Goal: Information Seeking & Learning: Find specific fact

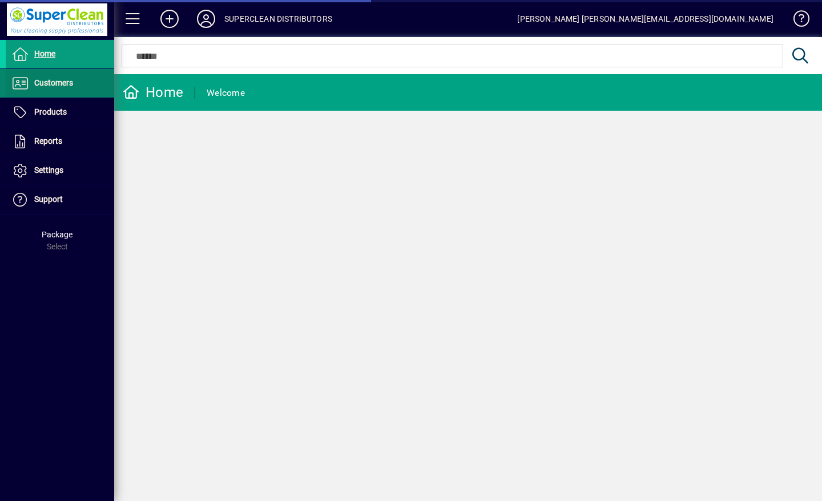
click at [59, 85] on span "Customers" at bounding box center [53, 82] width 39 height 9
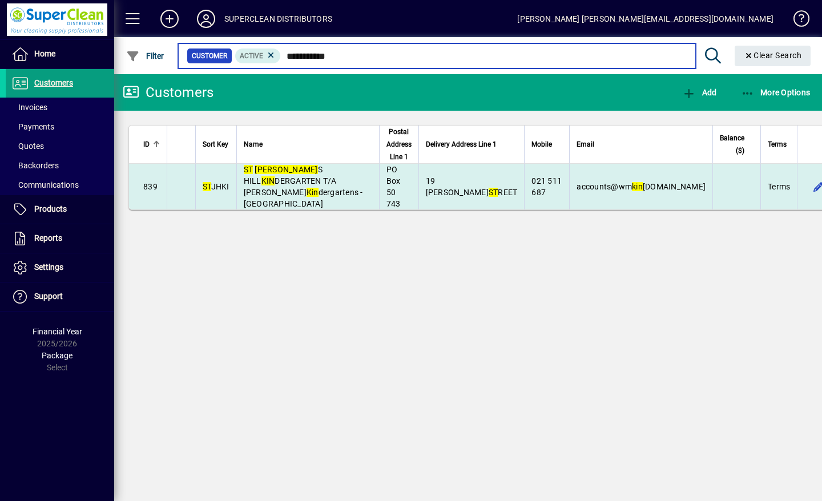
type input "**********"
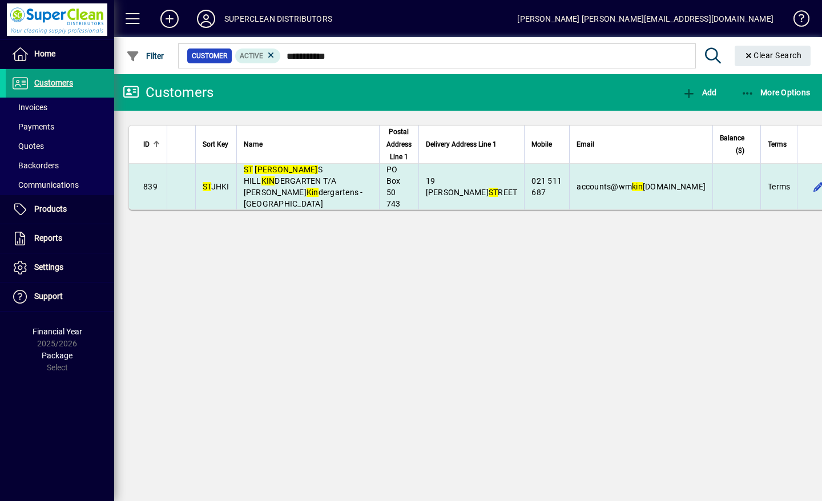
click at [302, 187] on span "ST [PERSON_NAME] KIN DERGARTEN T/A Whanau [PERSON_NAME] dergartens - [GEOGRAPHI…" at bounding box center [303, 186] width 119 height 43
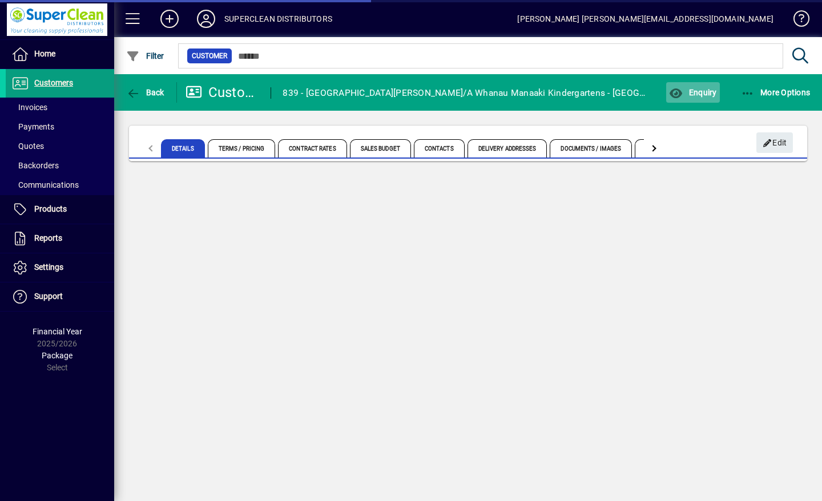
click at [697, 95] on span "Enquiry" at bounding box center [692, 92] width 47 height 9
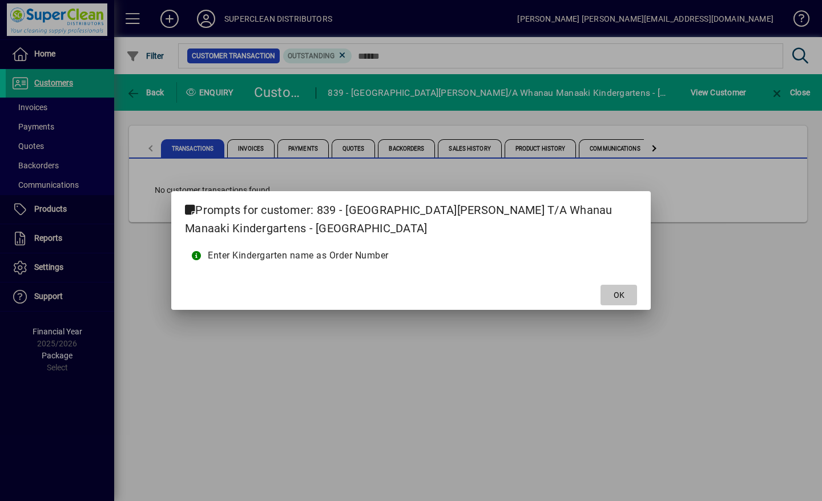
click at [621, 304] on span at bounding box center [619, 295] width 37 height 27
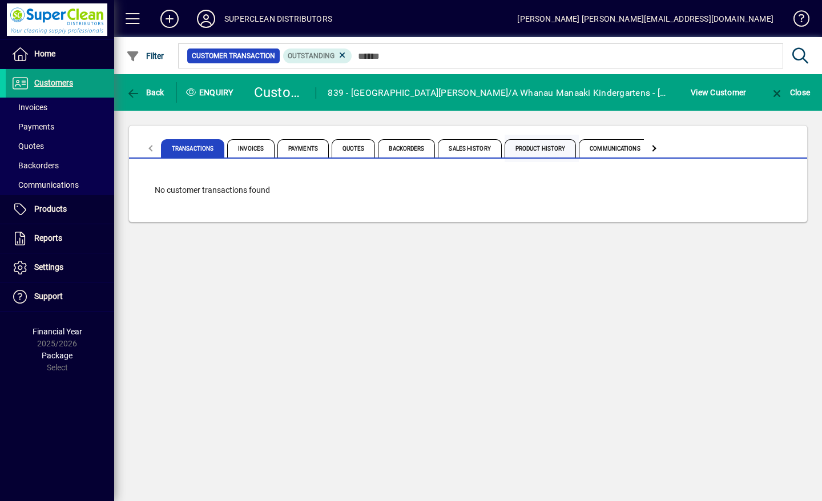
click at [543, 148] on span "Product History" at bounding box center [541, 148] width 72 height 18
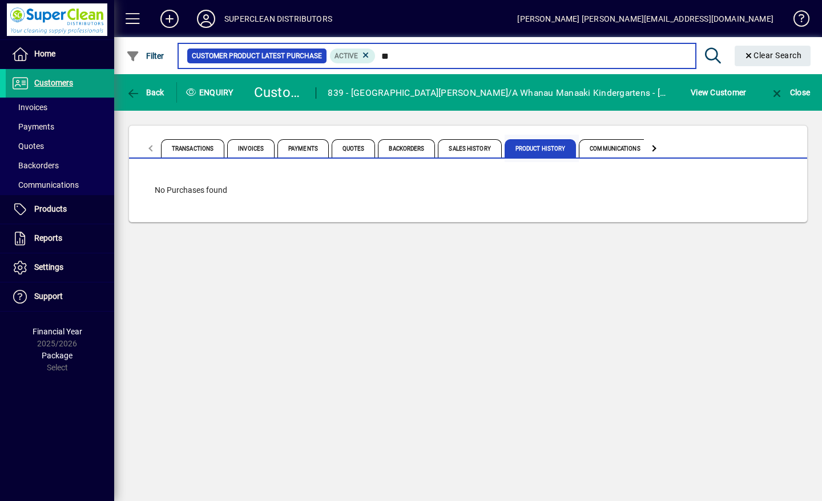
type input "*"
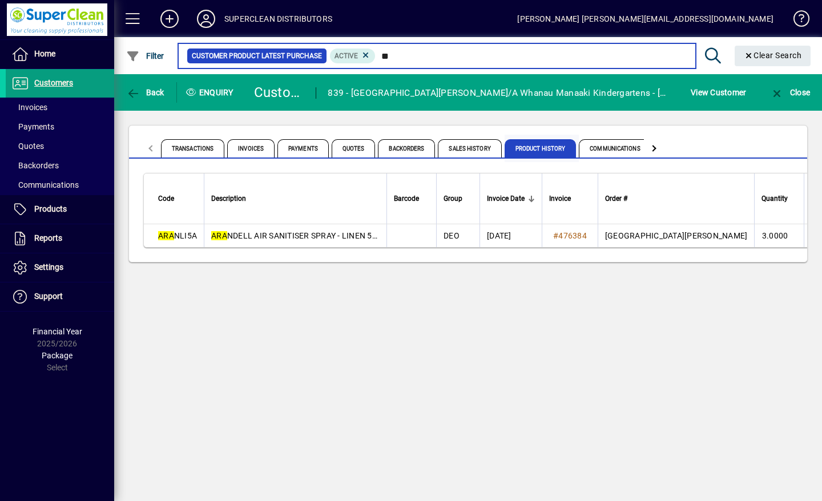
type input "*"
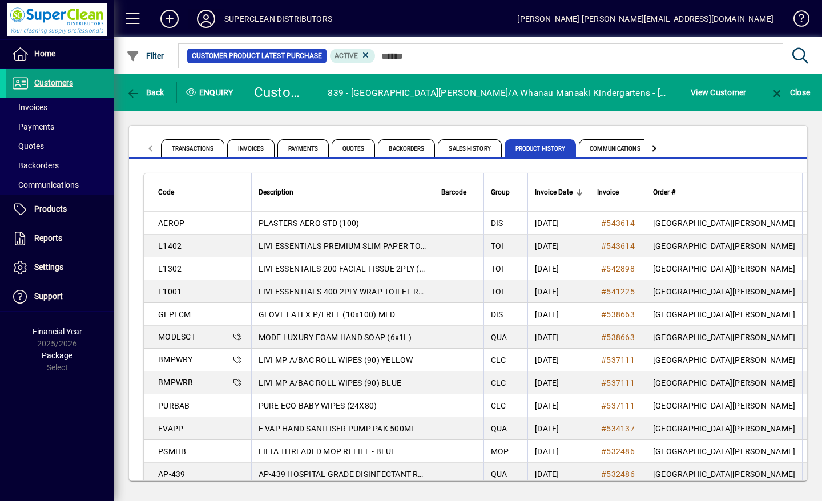
click at [201, 18] on icon at bounding box center [206, 19] width 23 height 18
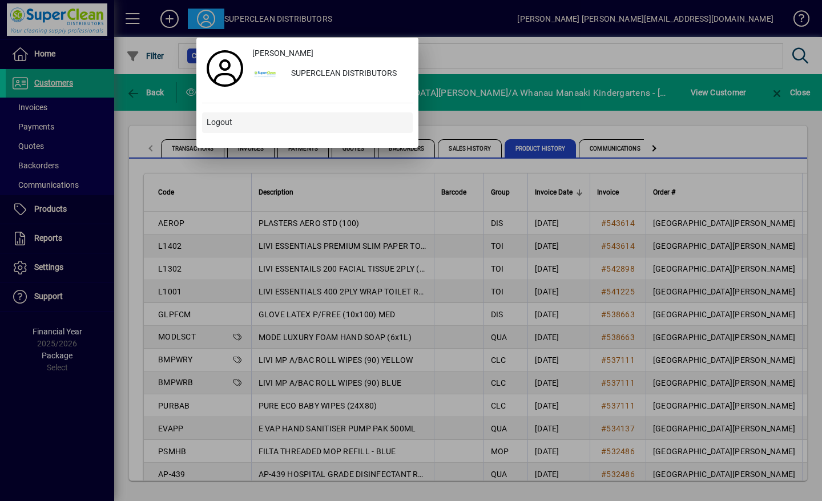
click at [220, 126] on span "Logout" at bounding box center [220, 123] width 26 height 12
